Goal: Task Accomplishment & Management: Complete application form

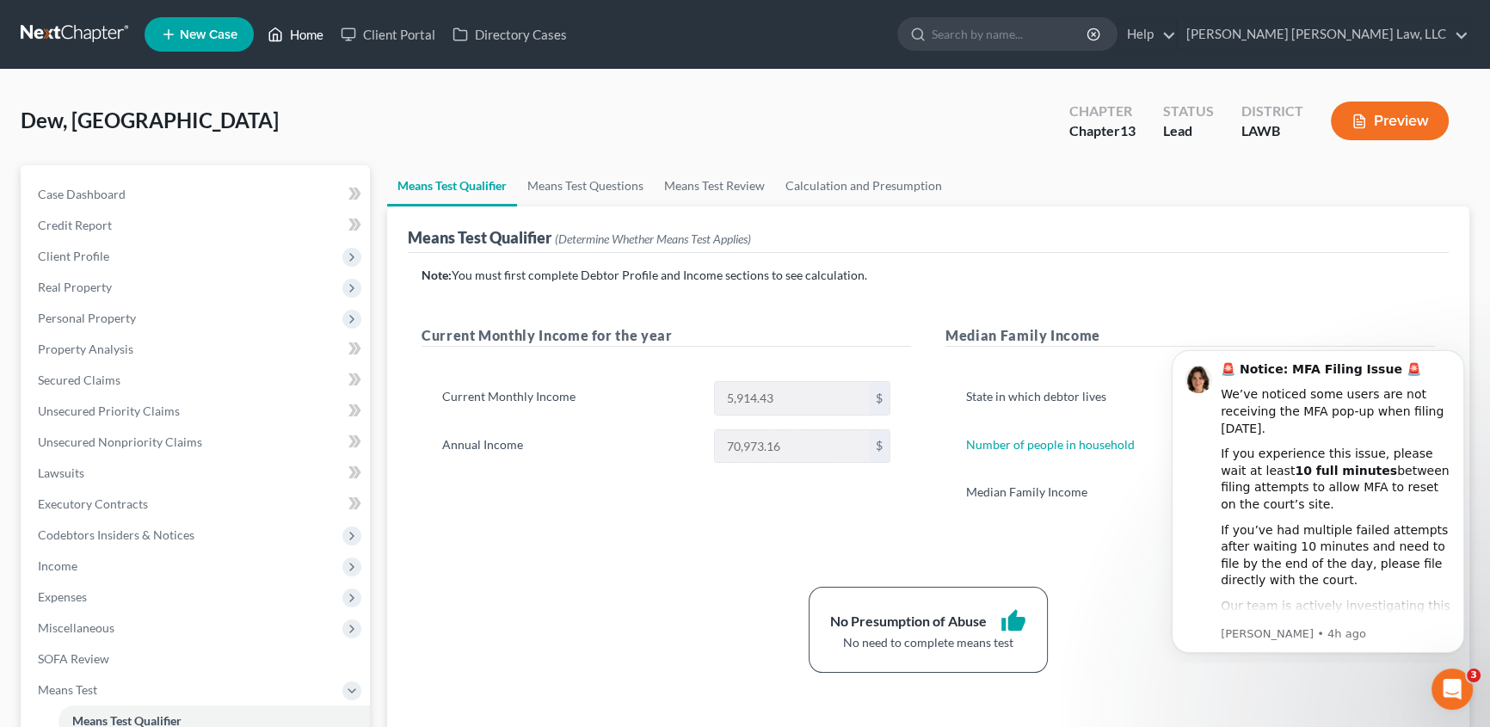
click at [317, 28] on link "Home" at bounding box center [295, 34] width 73 height 31
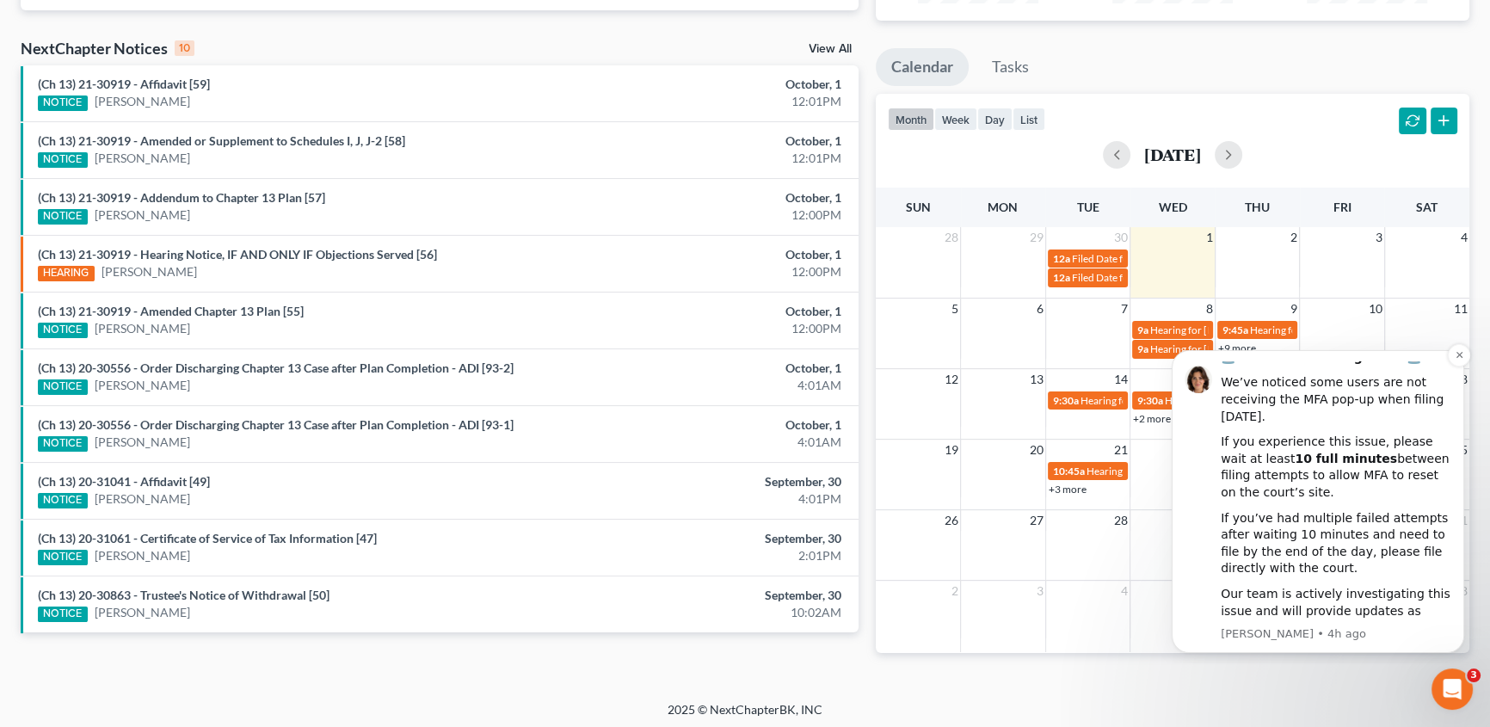
scroll to position [267, 0]
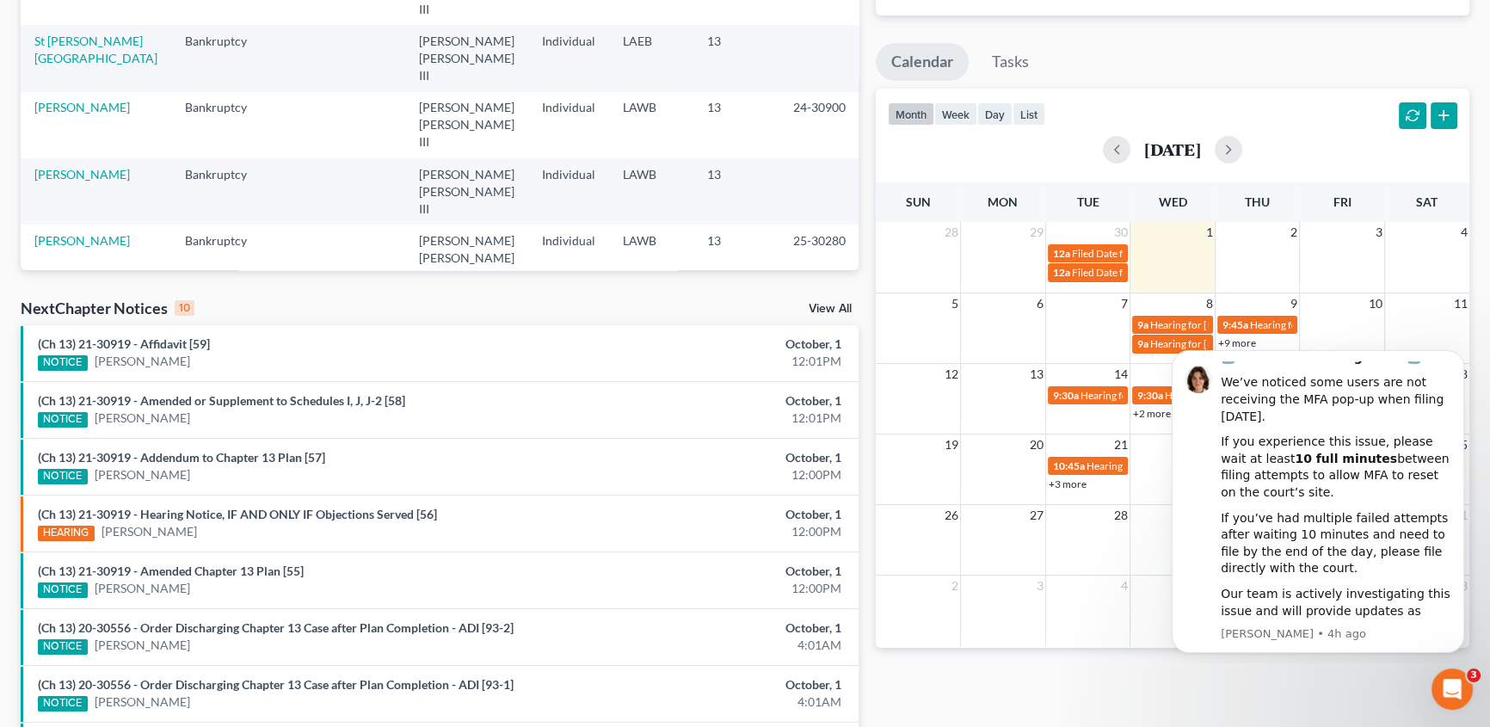
click at [1276, 692] on div "Monthly Progress Bankruptcy Bankruptcy Other Personal Injury and Tort Law [DATE…" at bounding box center [1172, 372] width 611 height 1096
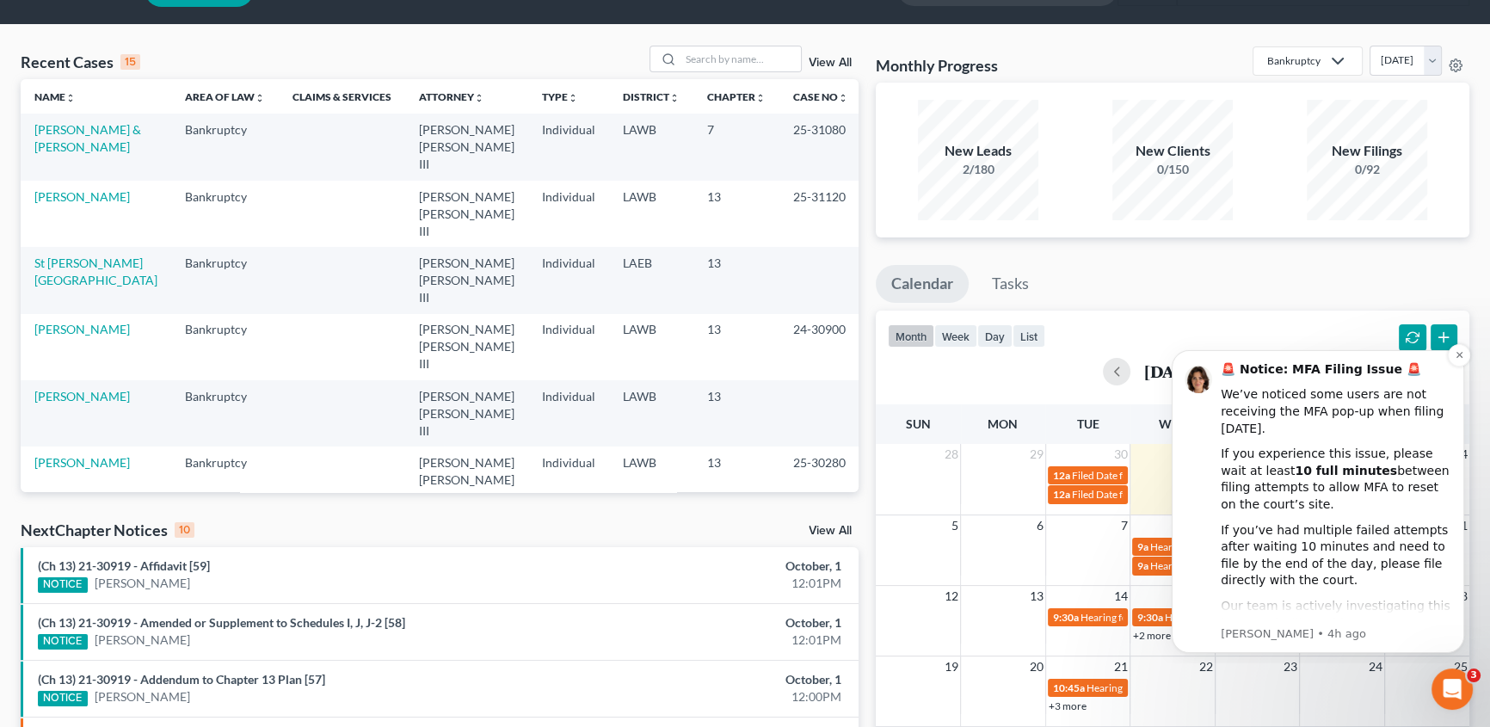
scroll to position [32, 0]
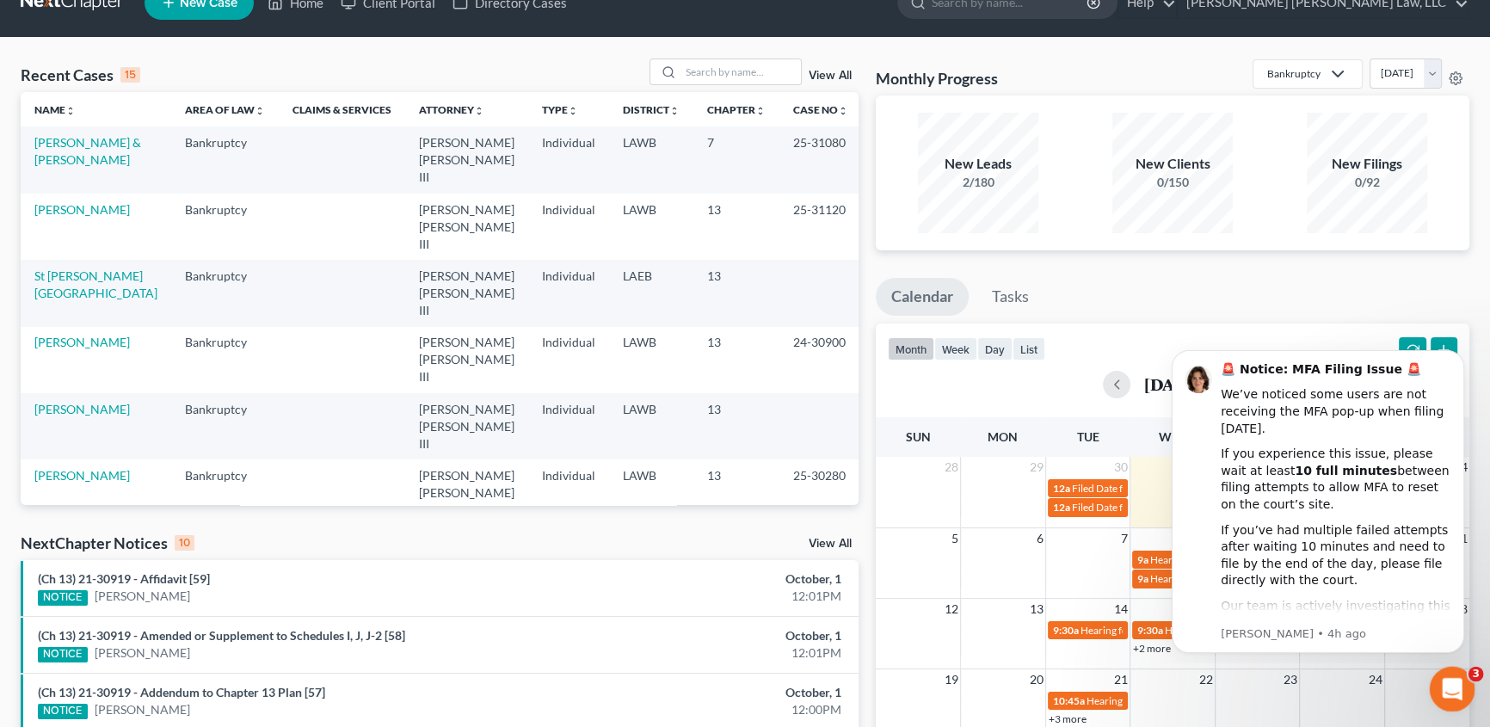
click at [1455, 683] on icon "Open Intercom Messenger" at bounding box center [1449, 687] width 28 height 28
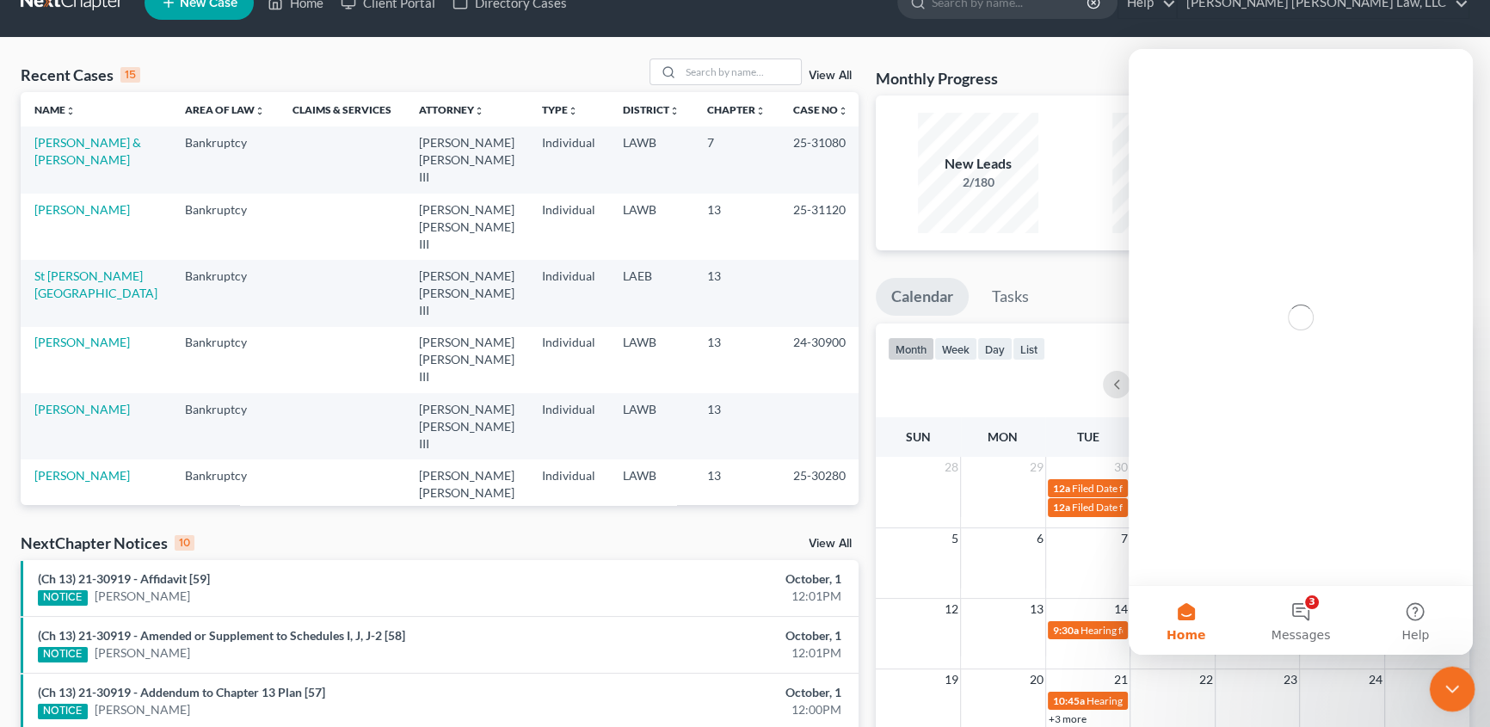
scroll to position [0, 0]
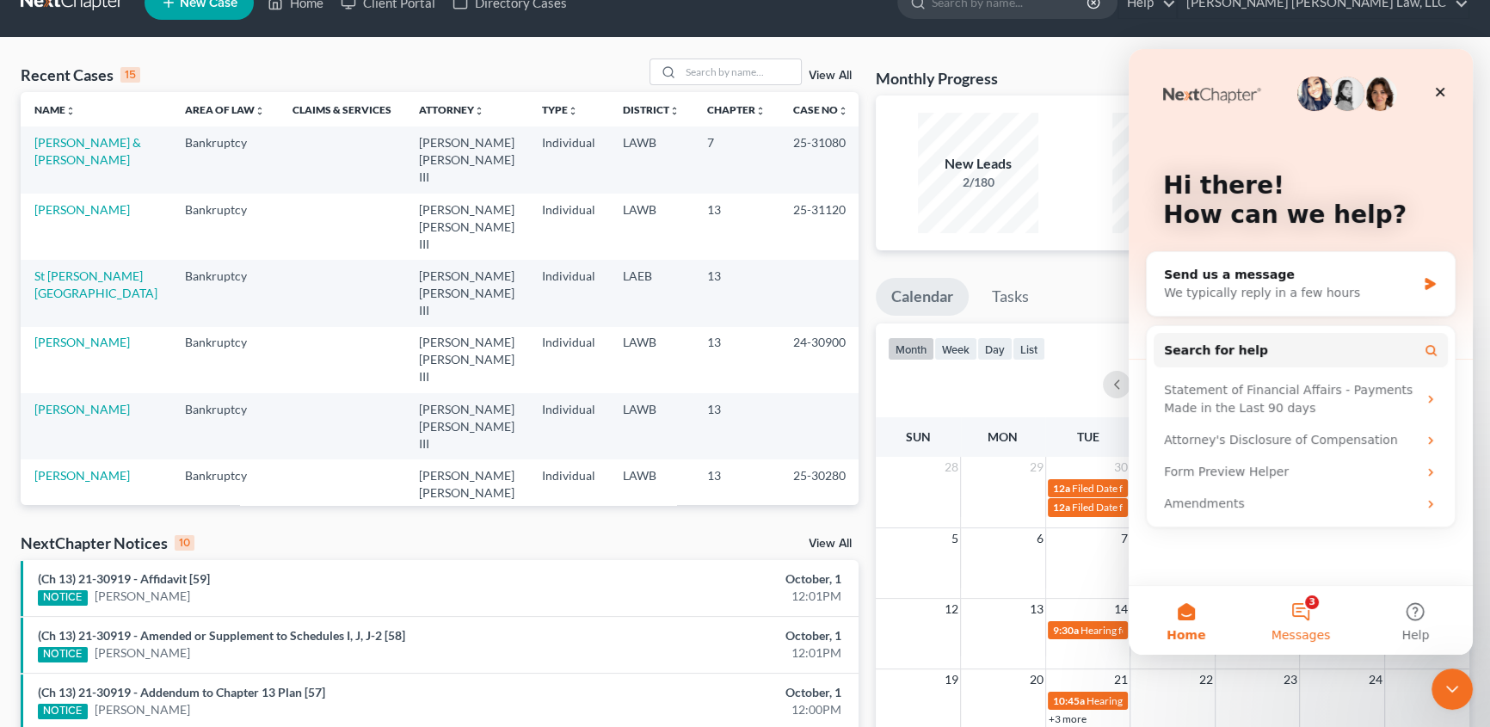
click at [1298, 604] on button "3 Messages" at bounding box center [1300, 620] width 114 height 69
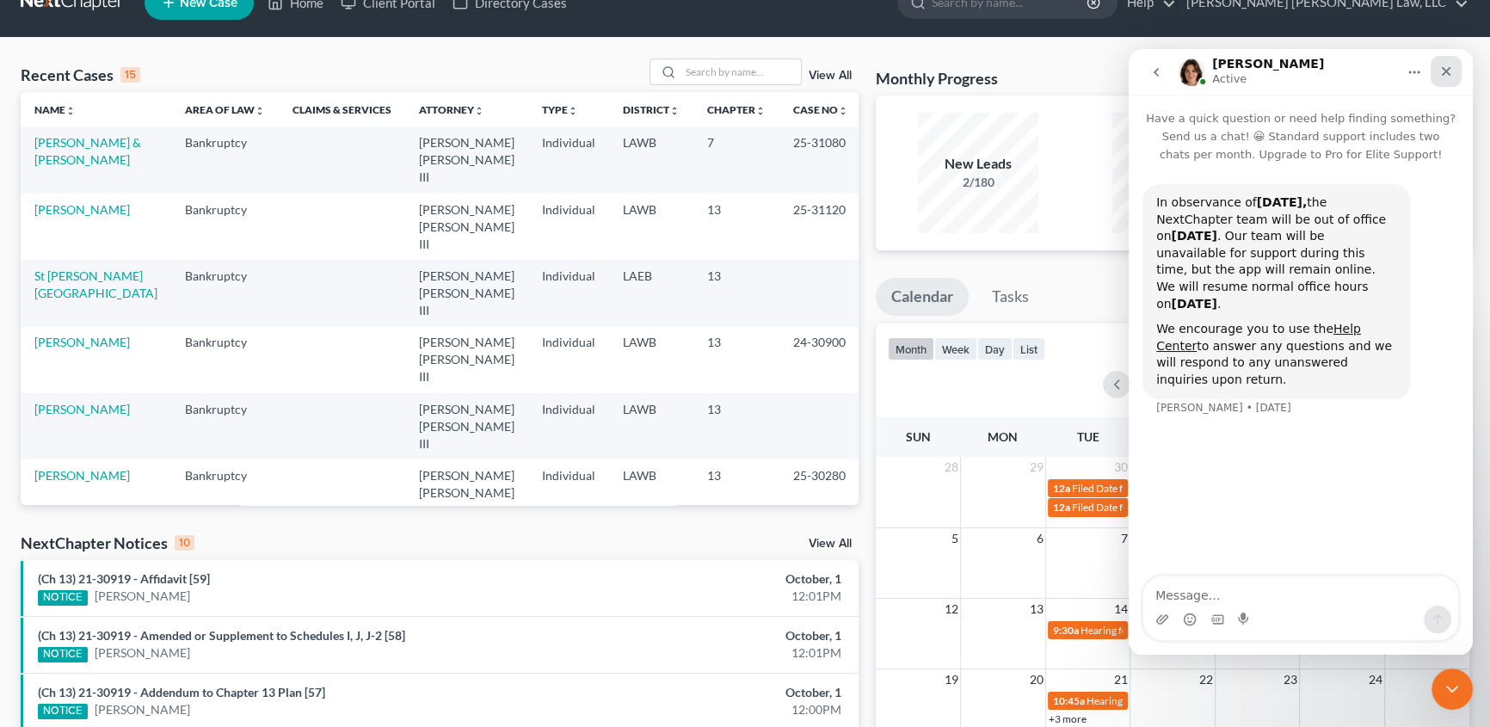
click at [1449, 71] on icon "Close" at bounding box center [1446, 72] width 14 height 14
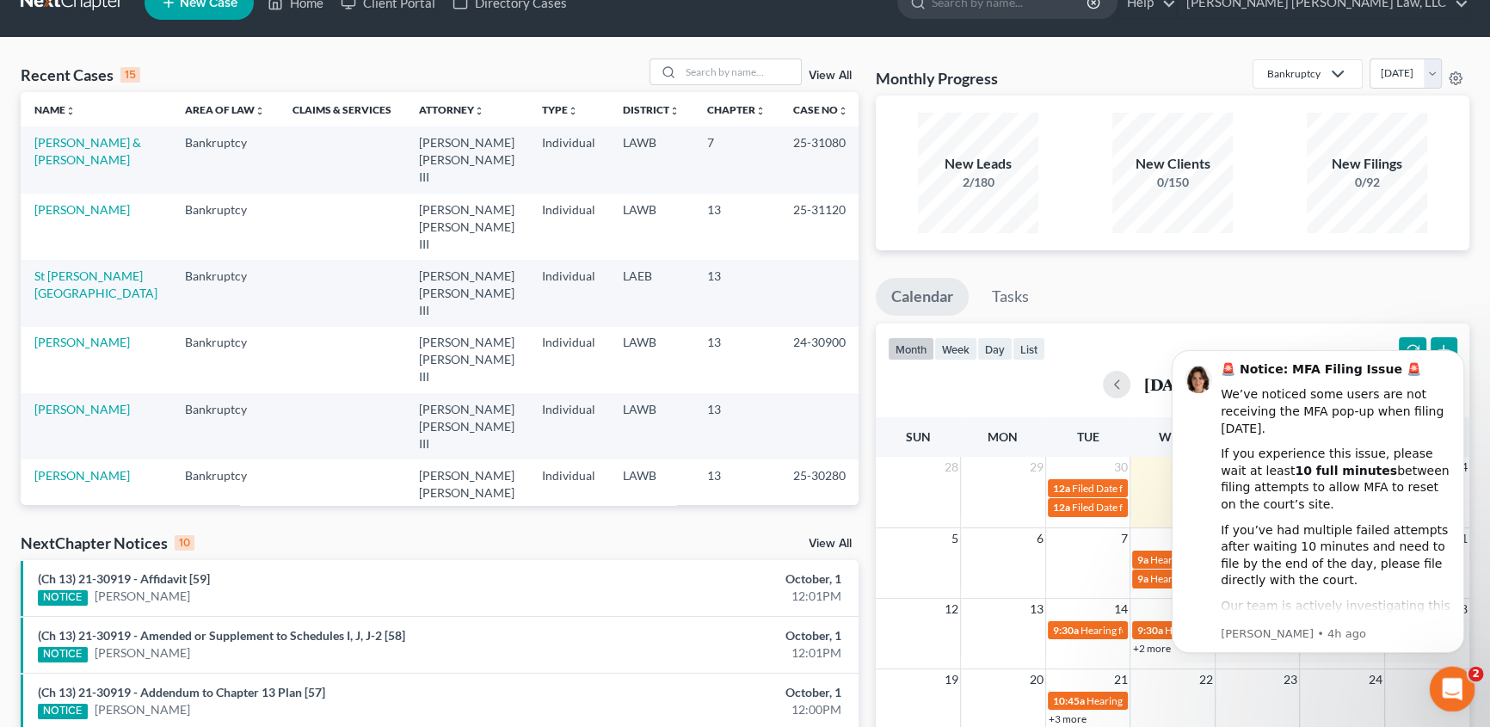
click at [1454, 690] on icon "Open Intercom Messenger" at bounding box center [1449, 687] width 28 height 28
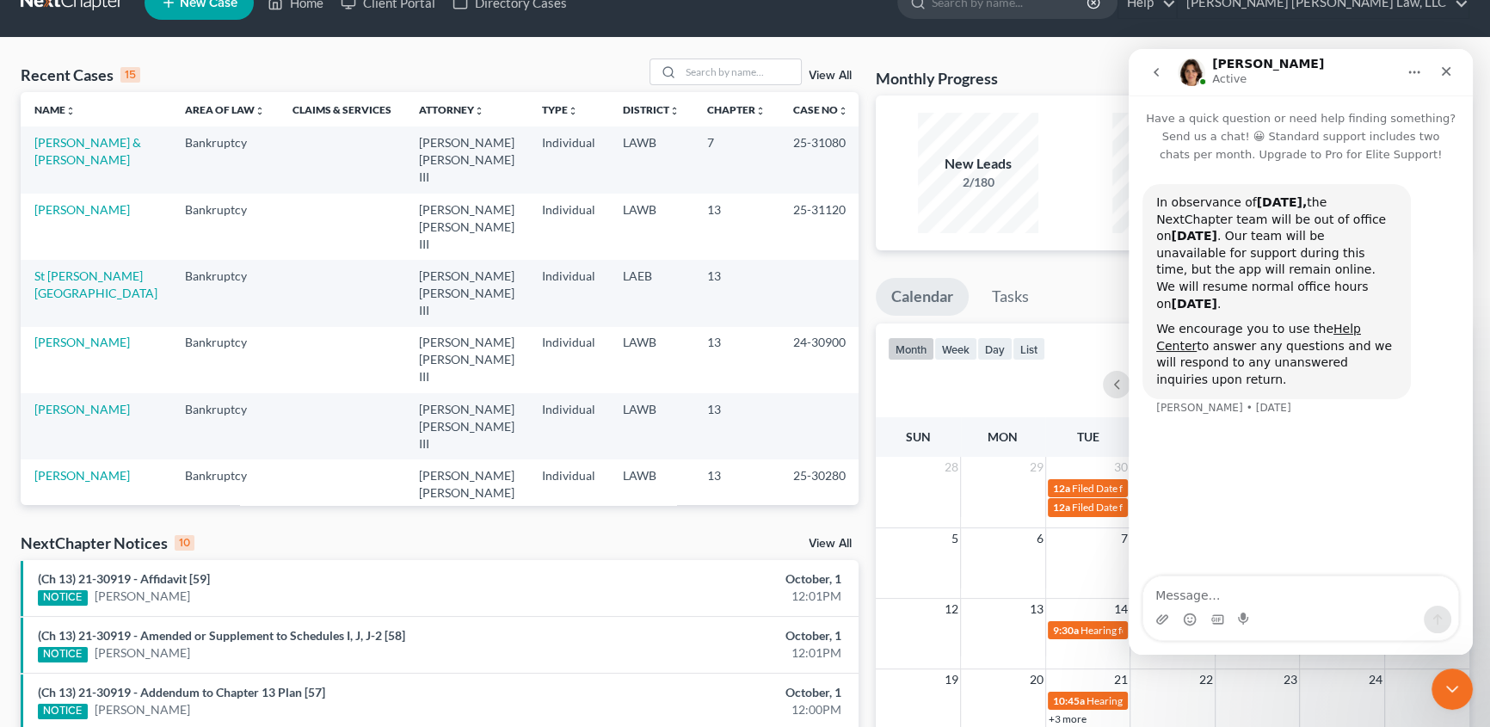
click at [1164, 72] on button "go back" at bounding box center [1156, 72] width 33 height 33
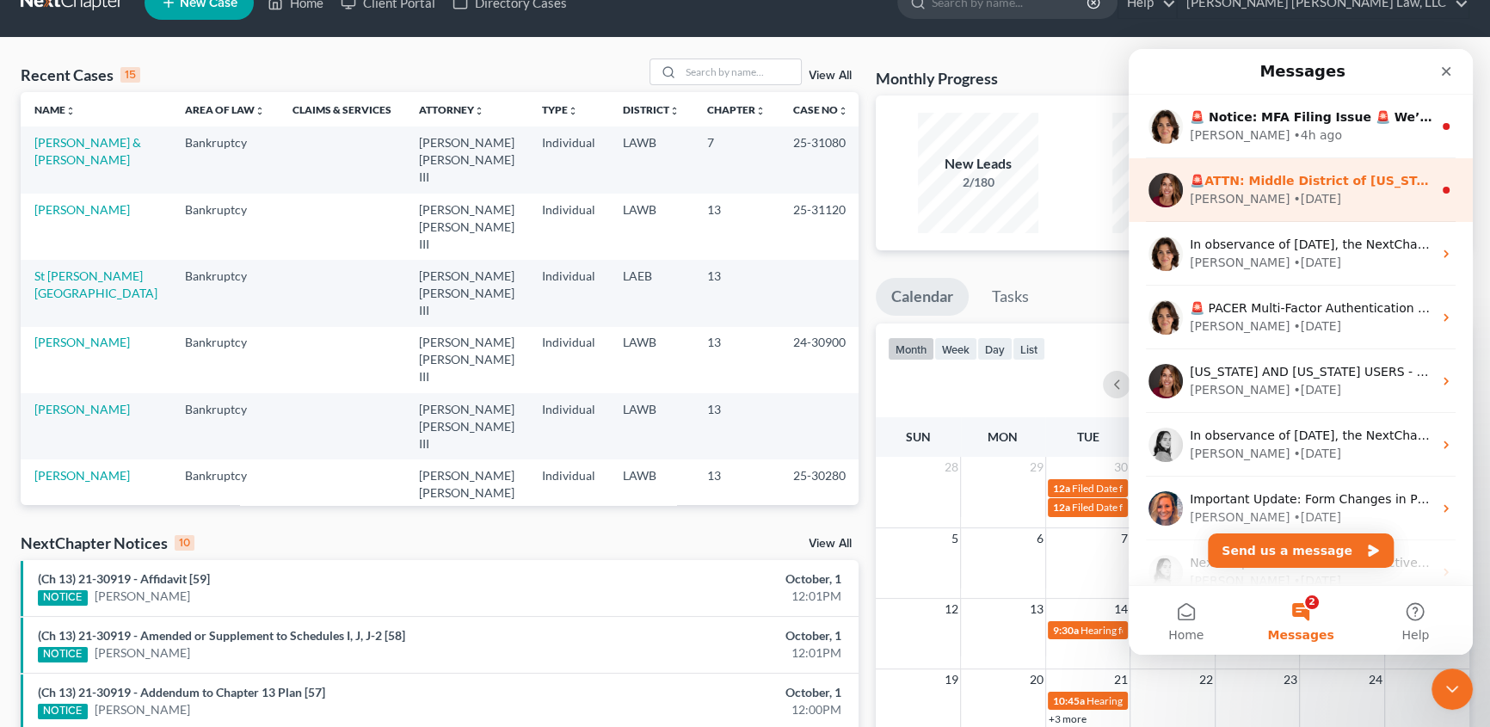
click at [1310, 200] on div "[PERSON_NAME] • [DATE]" at bounding box center [1310, 199] width 243 height 18
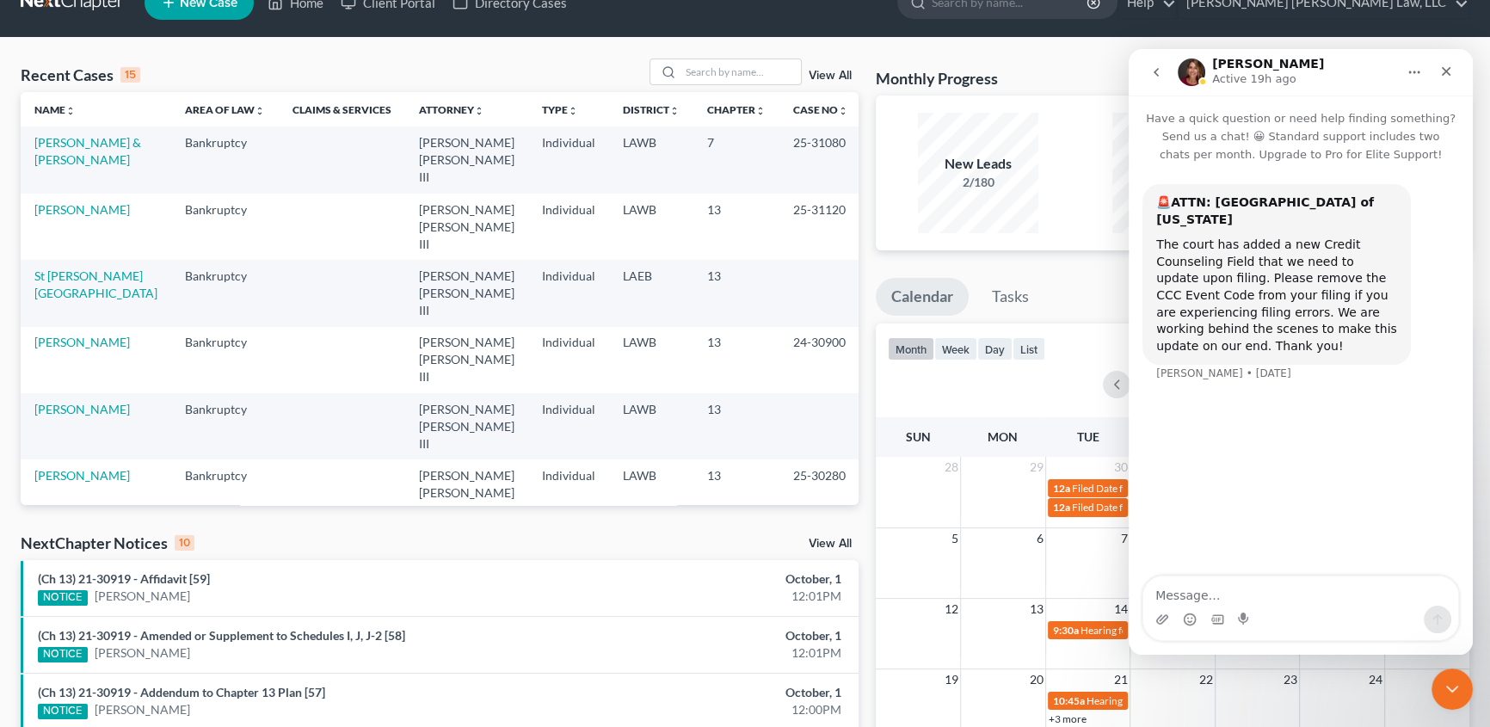
click at [1155, 71] on icon "go back" at bounding box center [1155, 72] width 5 height 9
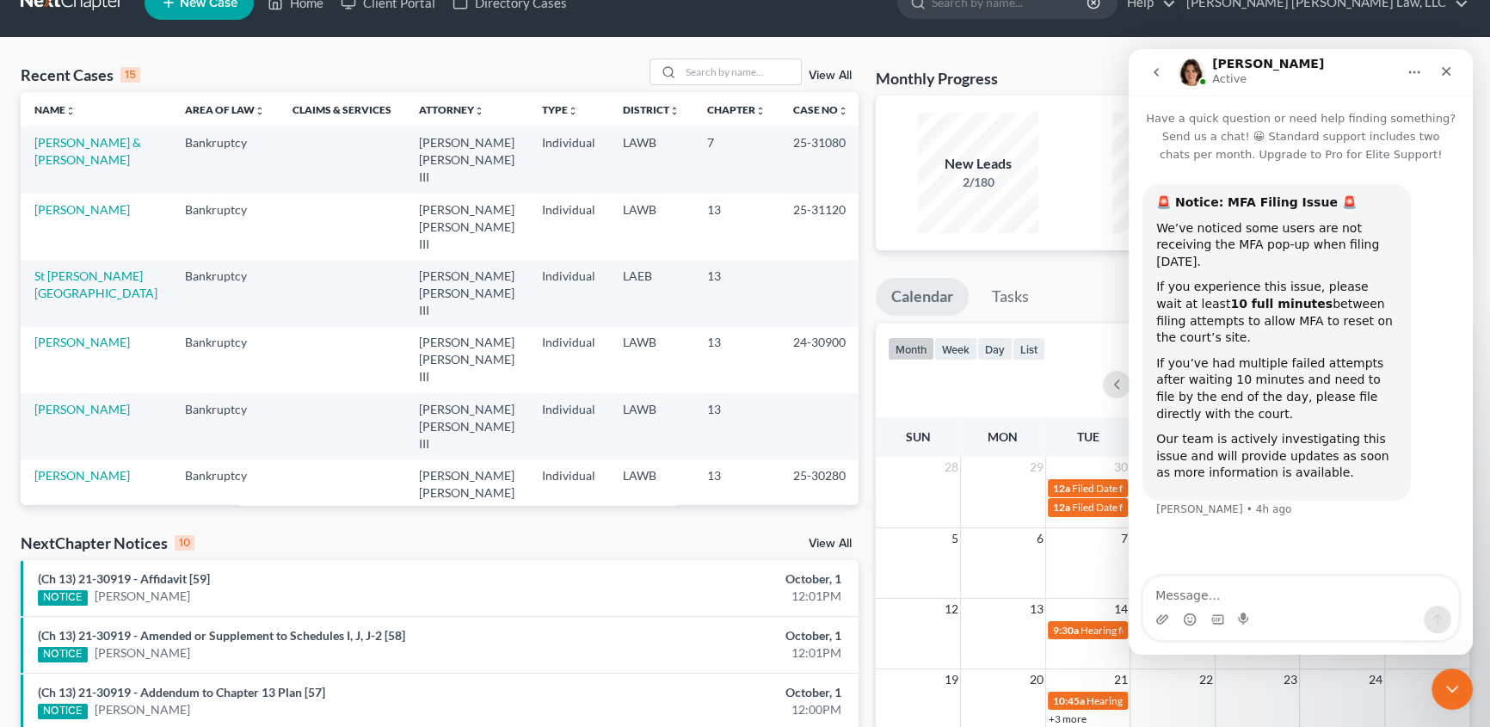
click at [1163, 72] on button "go back" at bounding box center [1156, 72] width 33 height 33
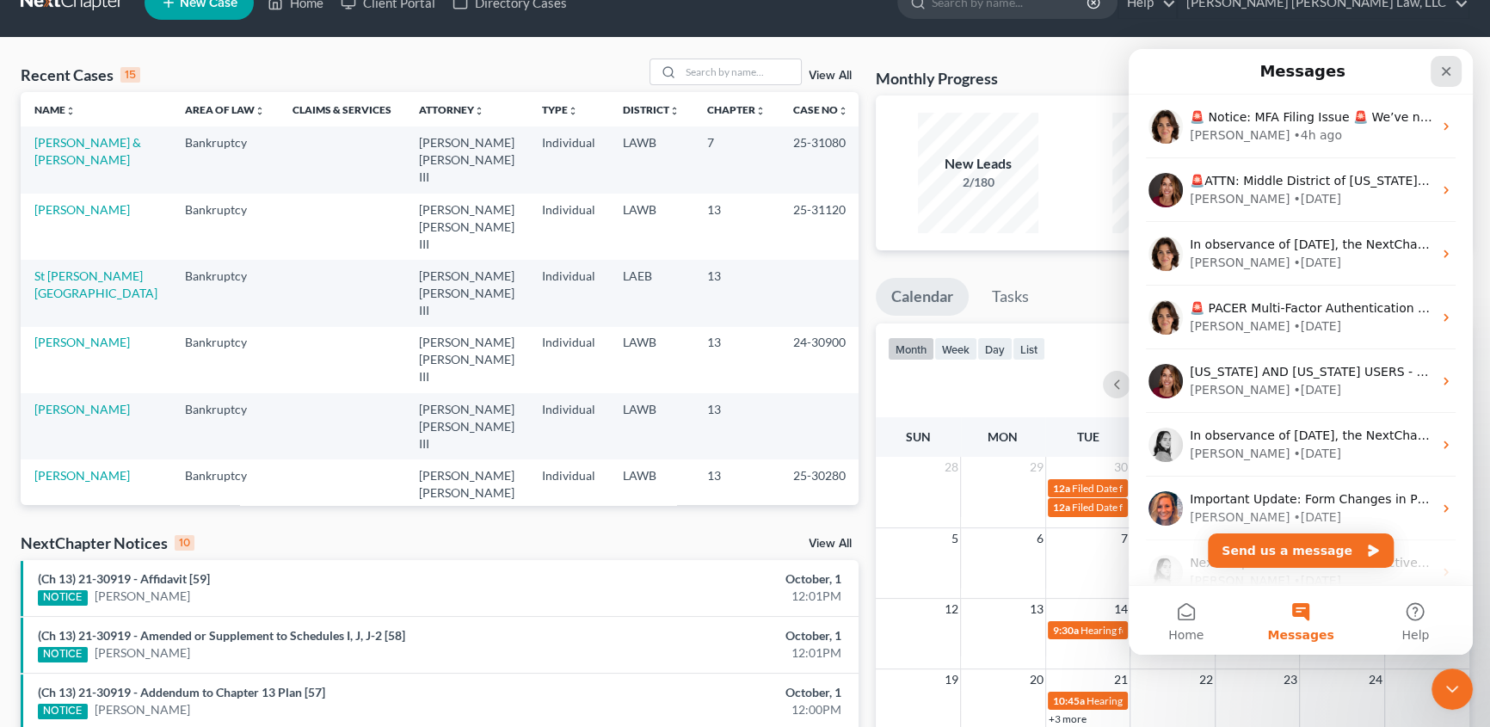
drag, startPoint x: 1455, startPoint y: 73, endPoint x: 2564, endPoint y: 225, distance: 1119.0
click at [1455, 73] on div "Close" at bounding box center [1445, 71] width 31 height 31
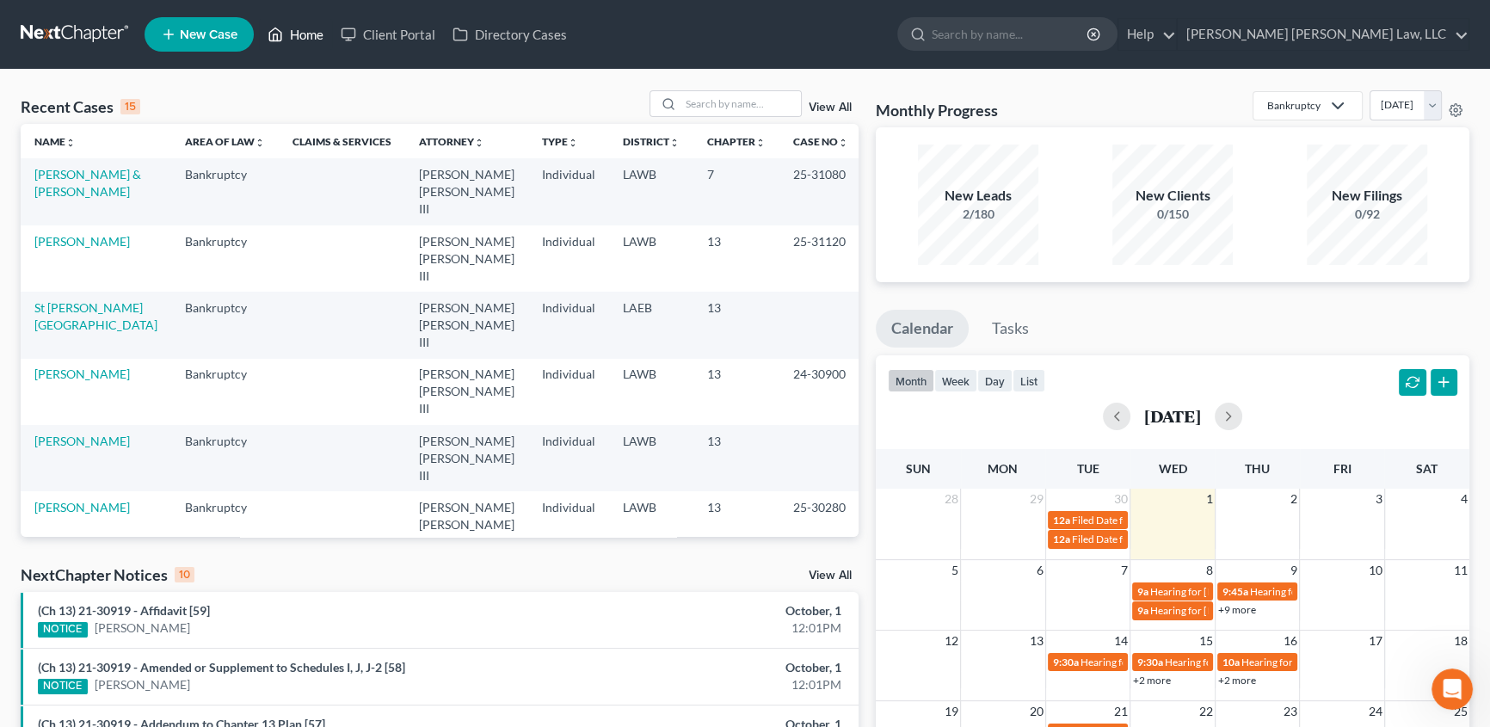
click at [294, 37] on link "Home" at bounding box center [295, 34] width 73 height 31
click at [750, 99] on input "search" at bounding box center [740, 103] width 120 height 25
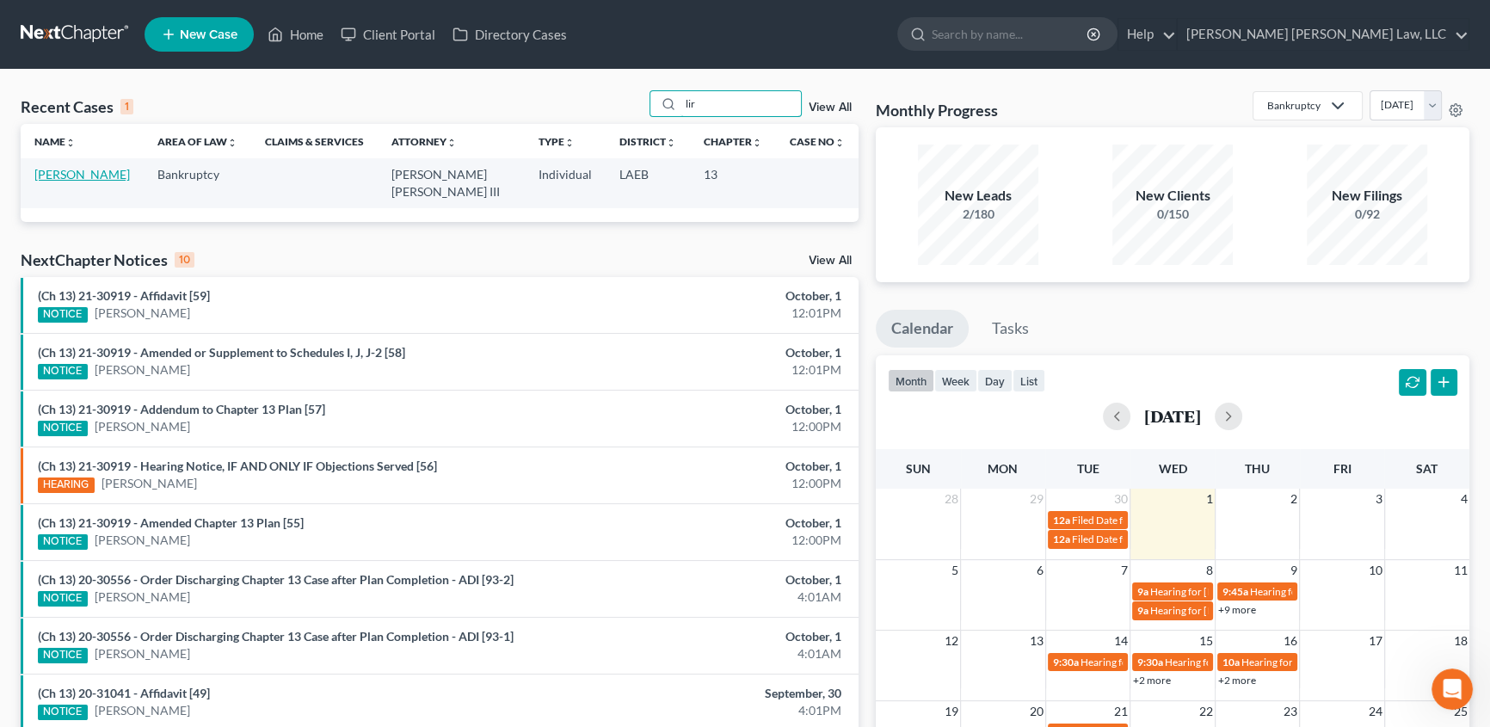
type input "lir"
click at [89, 174] on link "[PERSON_NAME]" at bounding box center [81, 174] width 95 height 15
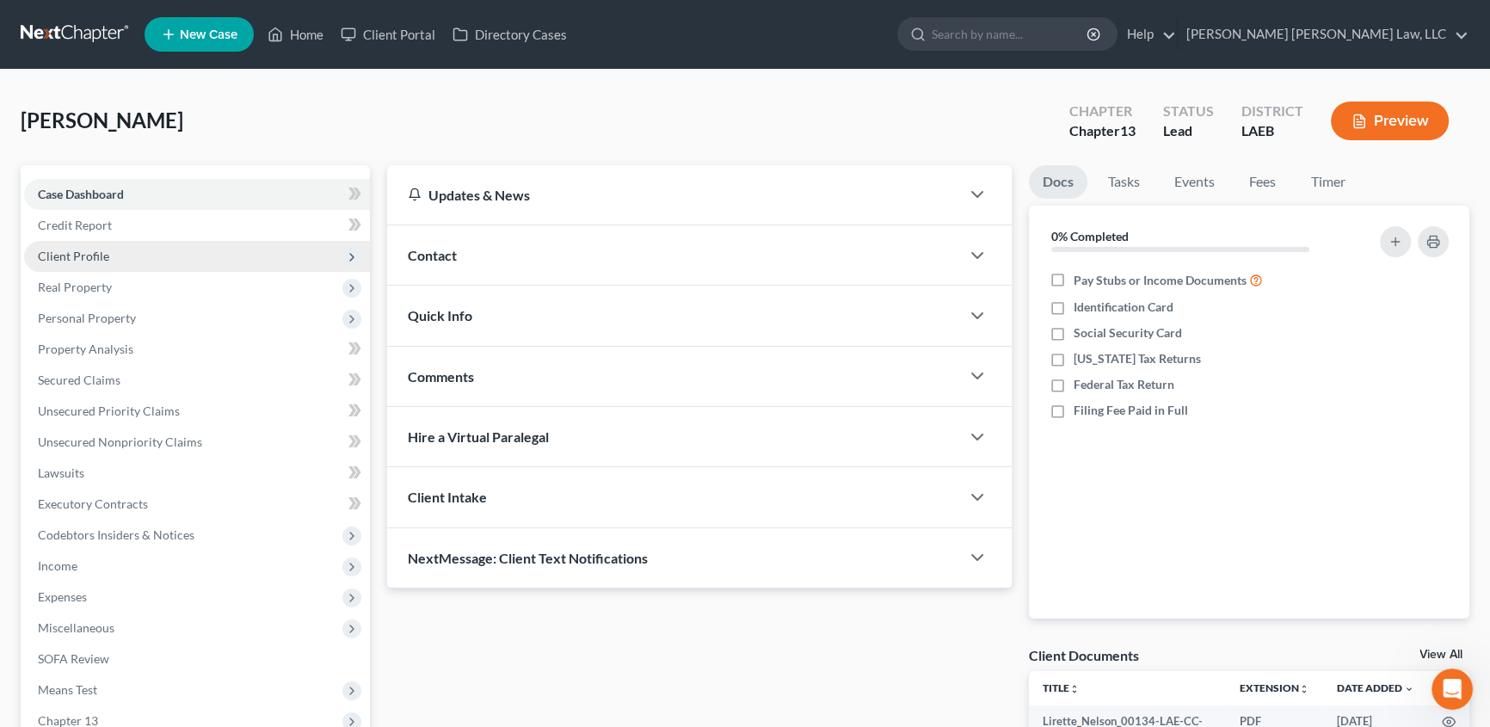
click at [94, 259] on span "Client Profile" at bounding box center [73, 256] width 71 height 15
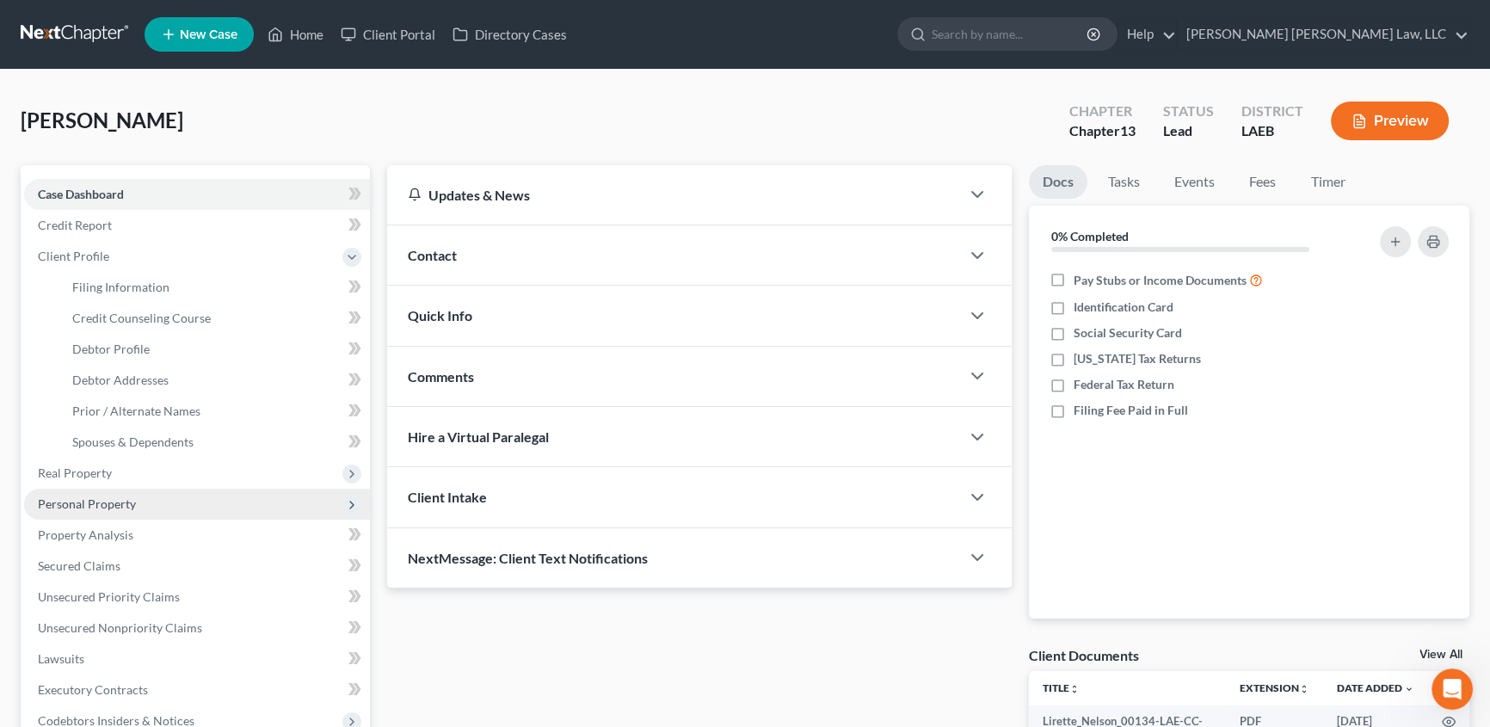
click at [83, 509] on span "Personal Property" at bounding box center [197, 504] width 346 height 31
click at [120, 507] on link "Interests" at bounding box center [213, 504] width 311 height 31
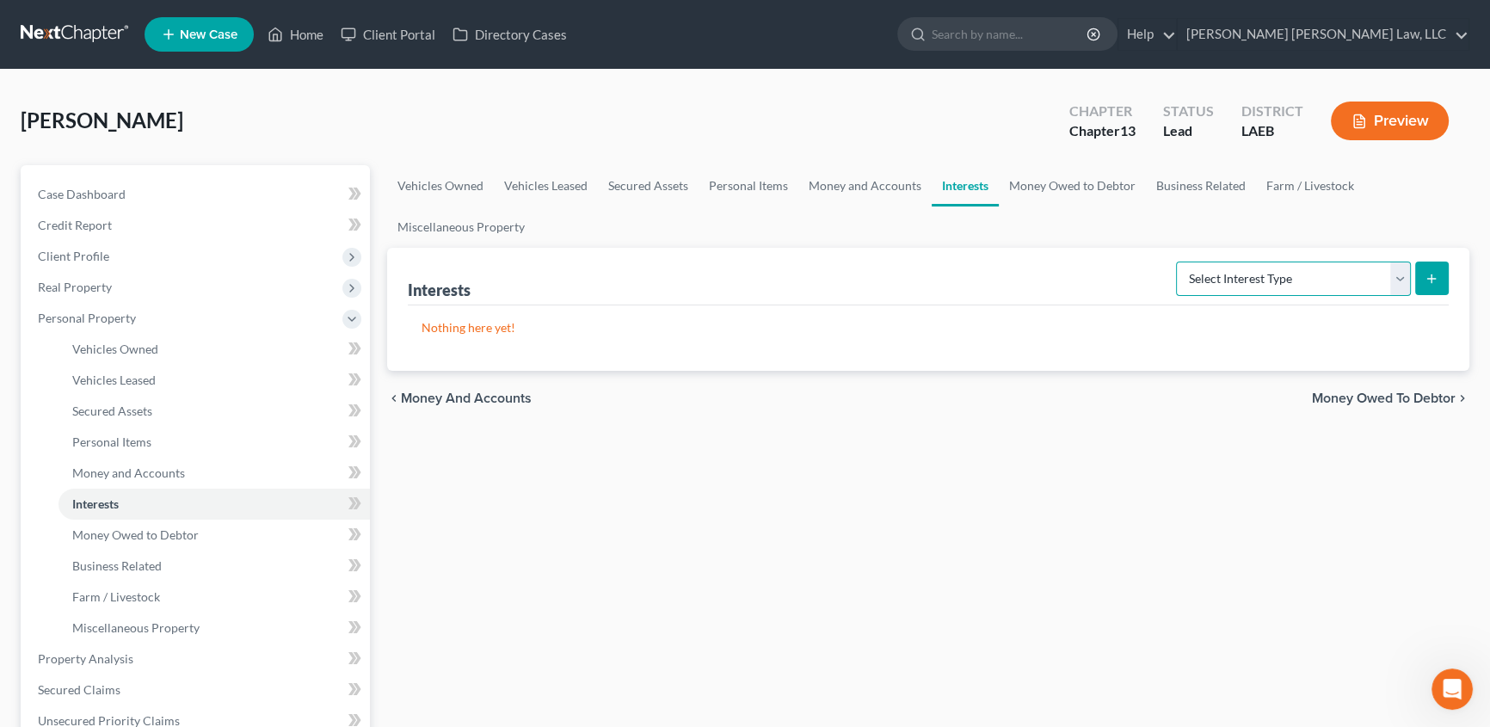
click at [1263, 291] on select "Select Interest Type 401K (A/B: 21) Annuity (A/B: 23) Bond (A/B: 18) Education …" at bounding box center [1293, 278] width 235 height 34
click at [1054, 183] on link "Money Owed to Debtor" at bounding box center [1072, 185] width 147 height 41
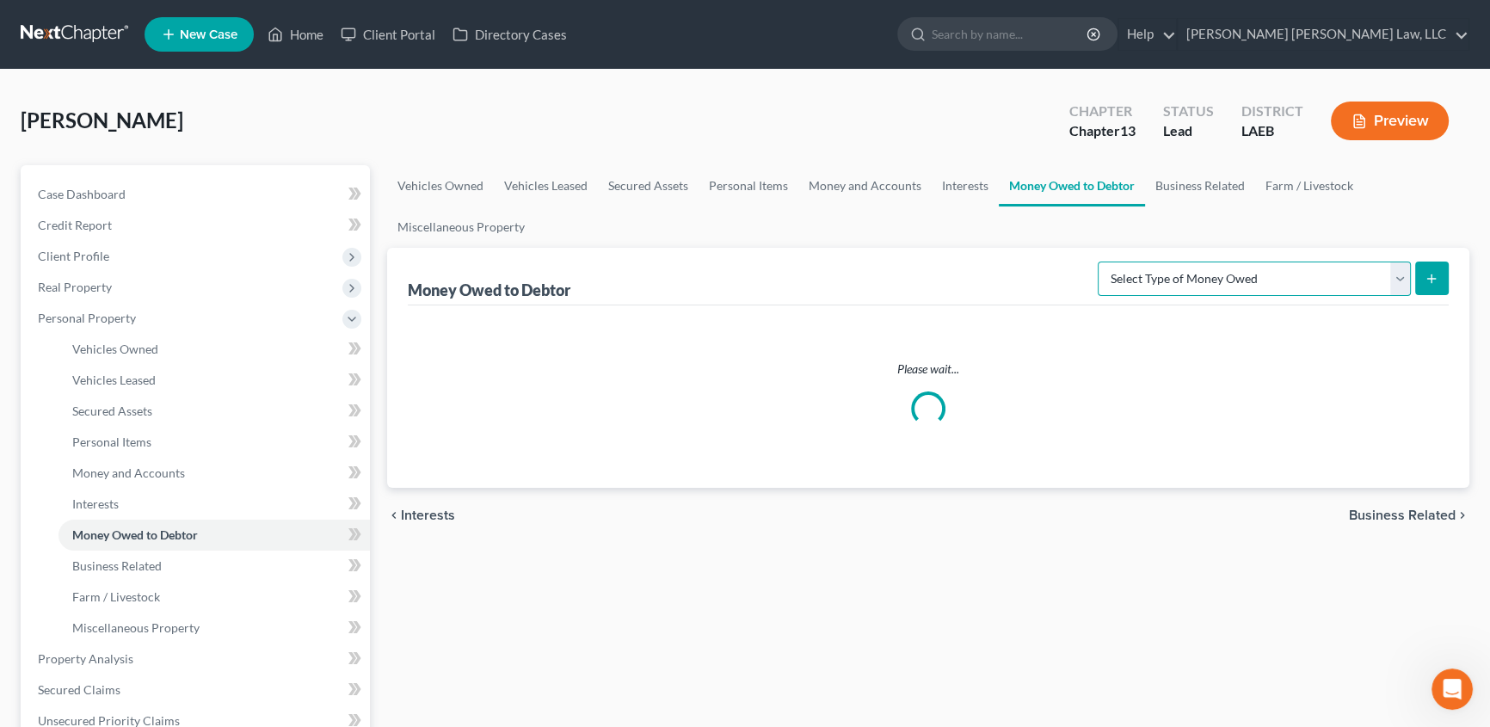
click at [1139, 285] on select "Select Type of Money Owed Accounts Receivable (A/B: 38) Alimony (A/B: 29) Child…" at bounding box center [1253, 278] width 313 height 34
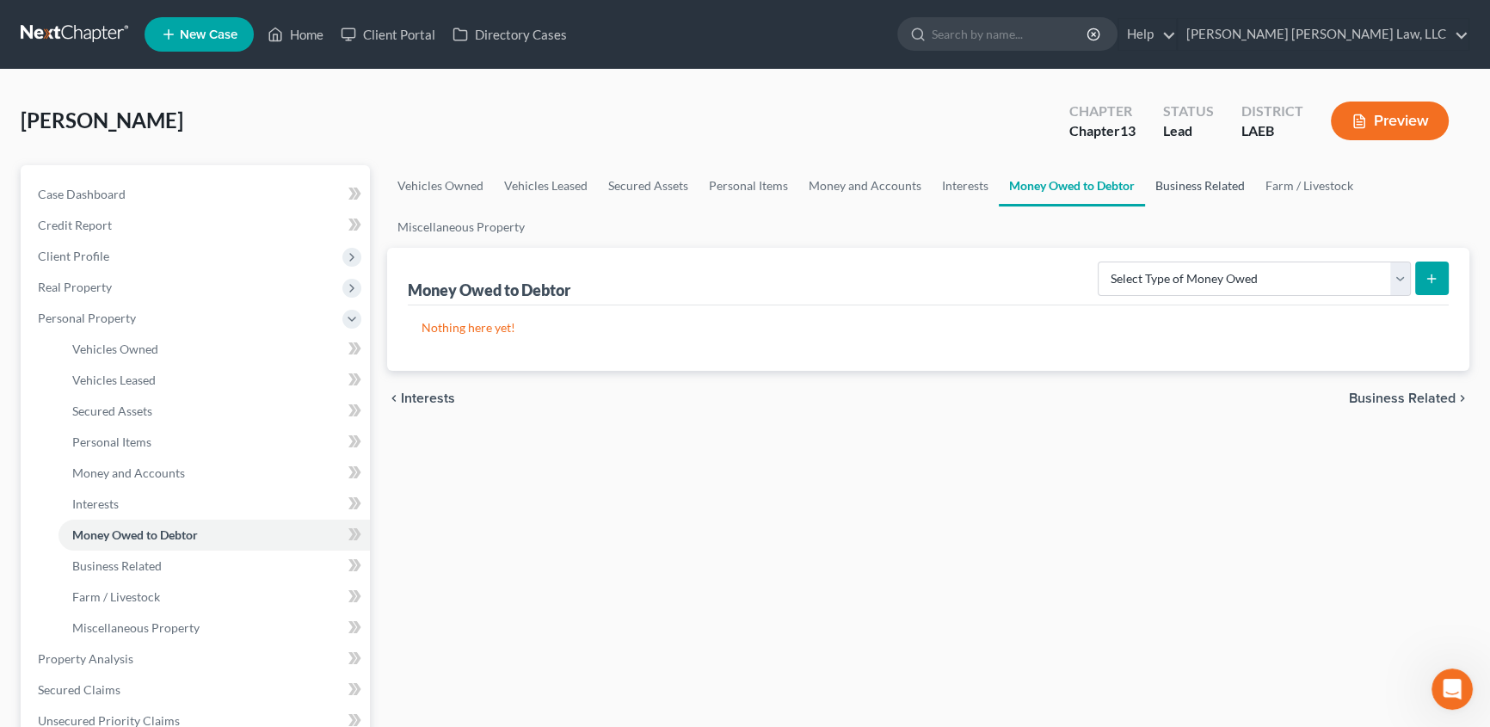
click at [1189, 185] on link "Business Related" at bounding box center [1200, 185] width 110 height 41
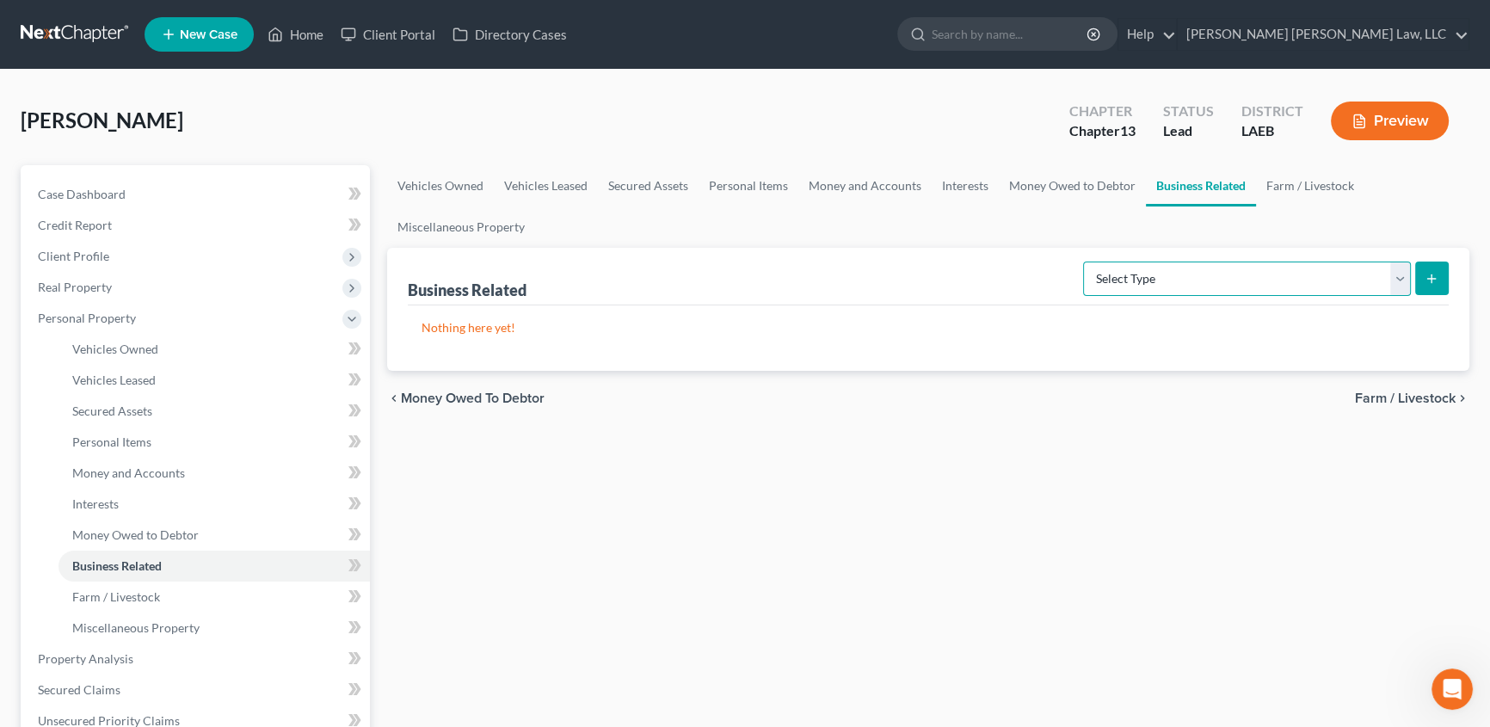
click at [1142, 292] on select "Select Type Customer Lists (A/B: 43) Franchises (A/B: 27) Inventory (A/B: 41) L…" at bounding box center [1247, 278] width 328 height 34
click at [972, 182] on link "Interests" at bounding box center [964, 185] width 67 height 41
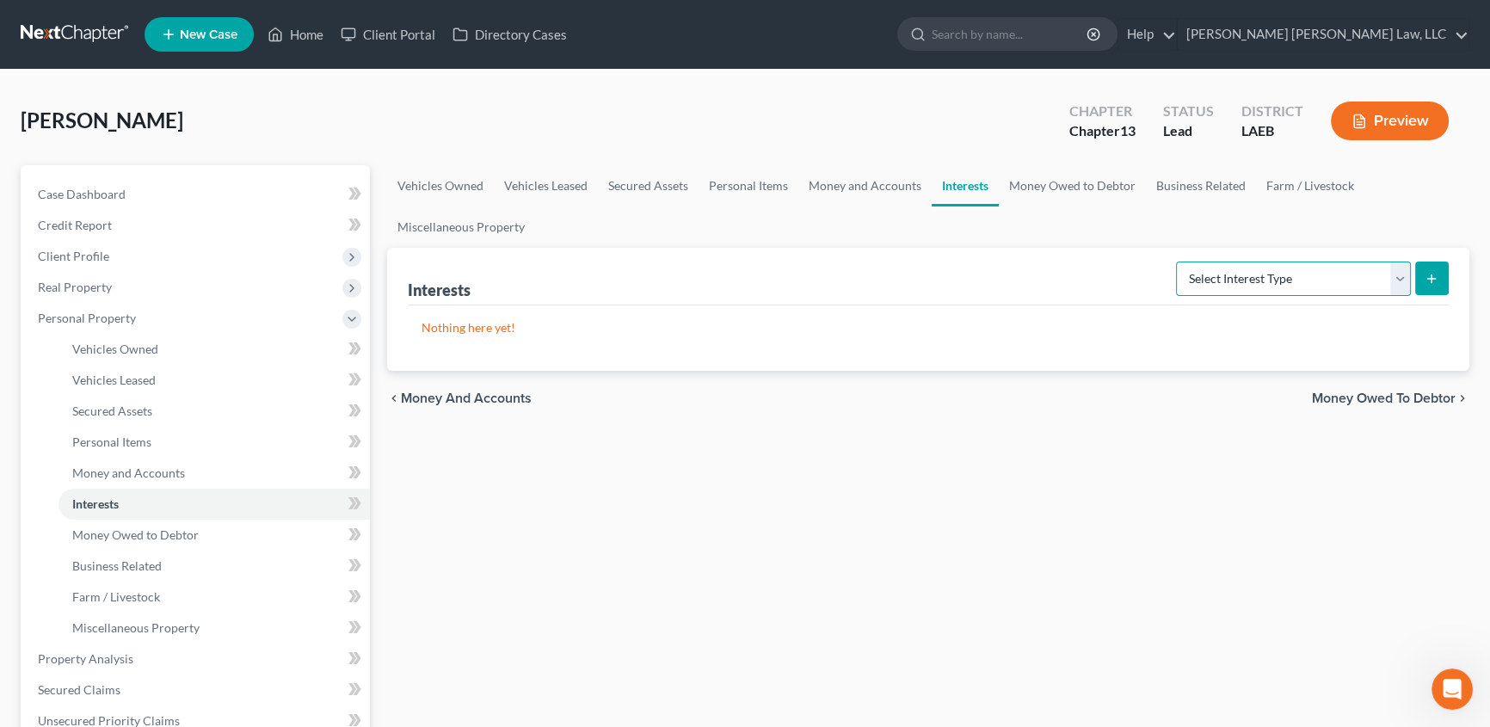
click at [1245, 284] on select "Select Interest Type 401K (A/B: 21) Annuity (A/B: 23) Bond (A/B: 18) Education …" at bounding box center [1293, 278] width 235 height 34
click at [1075, 181] on link "Money Owed to Debtor" at bounding box center [1072, 185] width 147 height 41
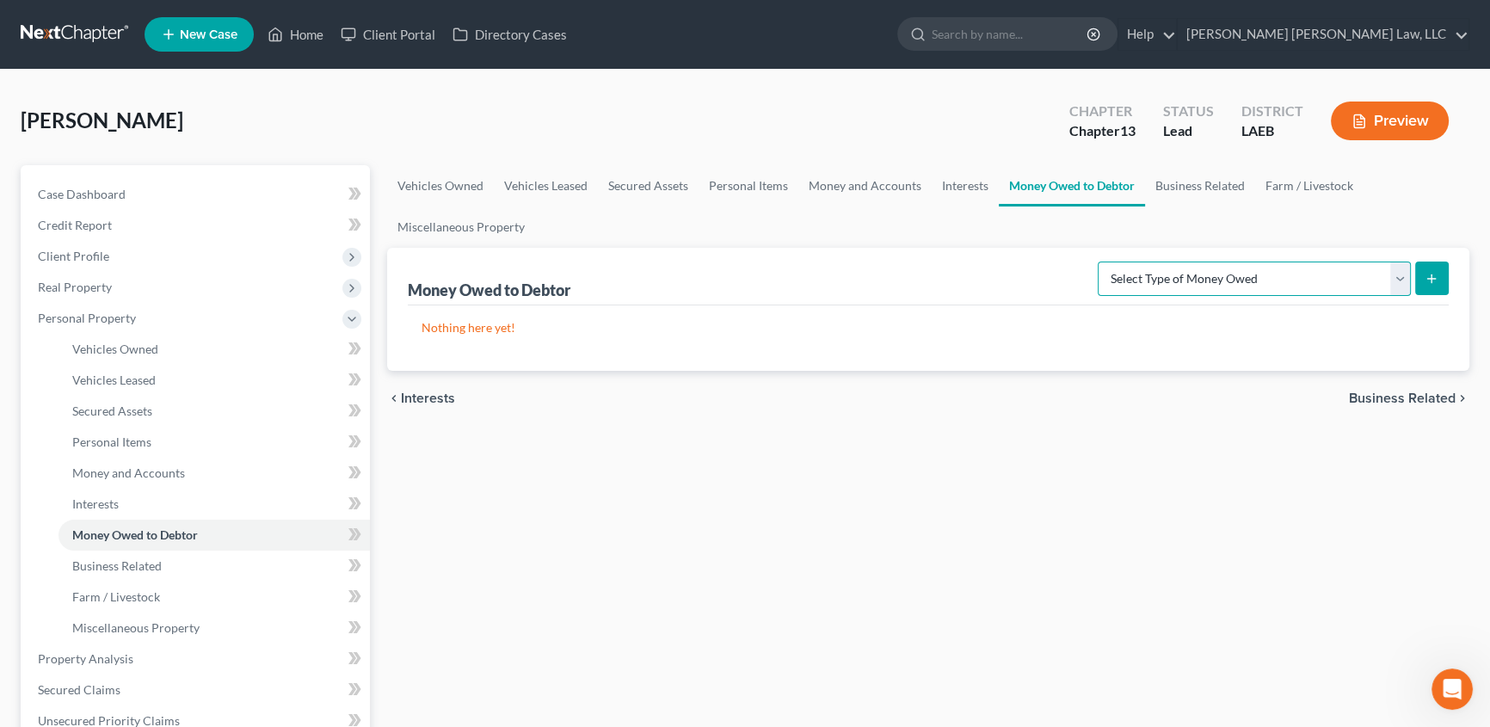
click at [1150, 288] on select "Select Type of Money Owed Accounts Receivable (A/B: 38) Alimony (A/B: 29) Child…" at bounding box center [1253, 278] width 313 height 34
select select "financial_assets_not_yet_listed"
click at [1101, 261] on select "Select Type of Money Owed Accounts Receivable (A/B: 38) Alimony (A/B: 29) Child…" at bounding box center [1253, 278] width 313 height 34
click at [1428, 279] on line "submit" at bounding box center [1432, 279] width 8 height 0
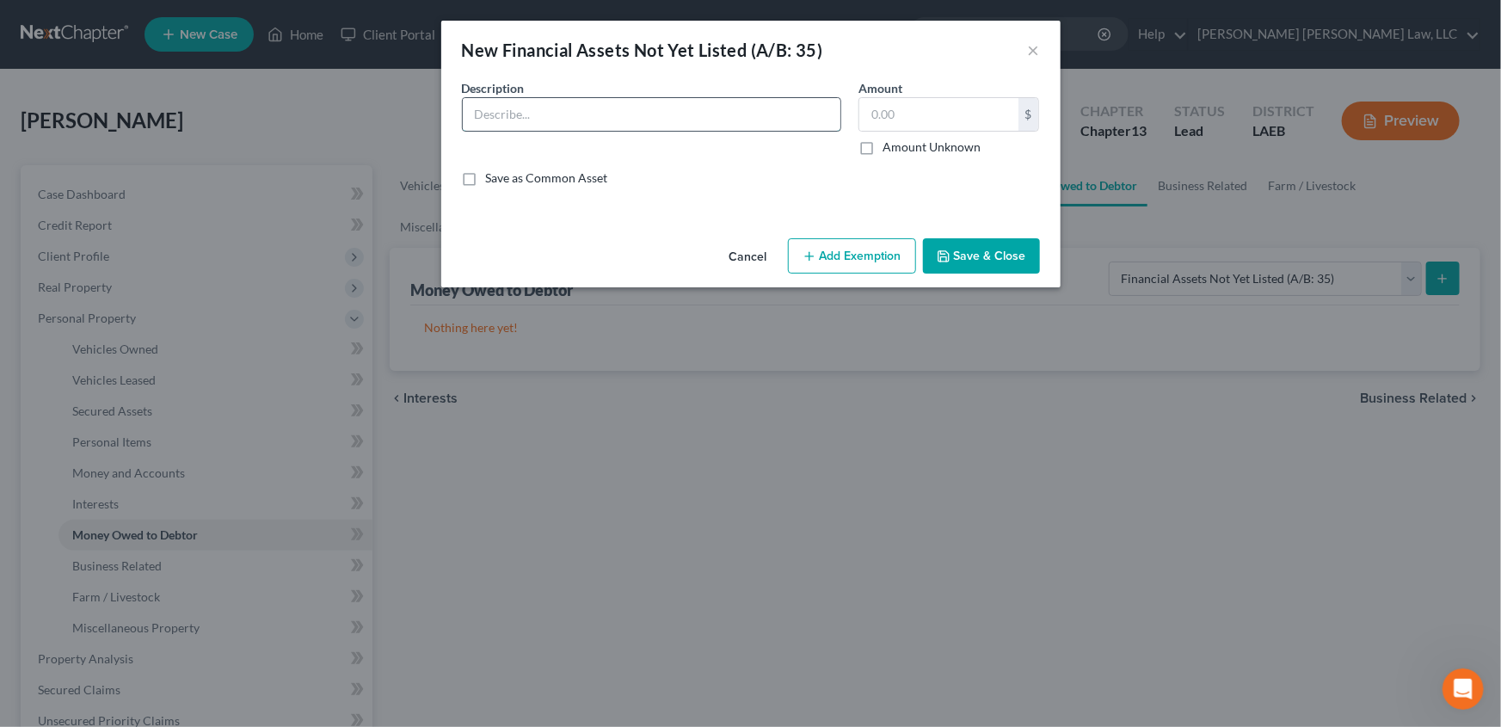
click at [527, 111] on input "text" at bounding box center [652, 114] width 378 height 33
click at [524, 110] on input "text" at bounding box center [652, 114] width 378 height 33
click at [1031, 47] on button "×" at bounding box center [1034, 50] width 12 height 21
